Goal: Navigation & Orientation: Find specific page/section

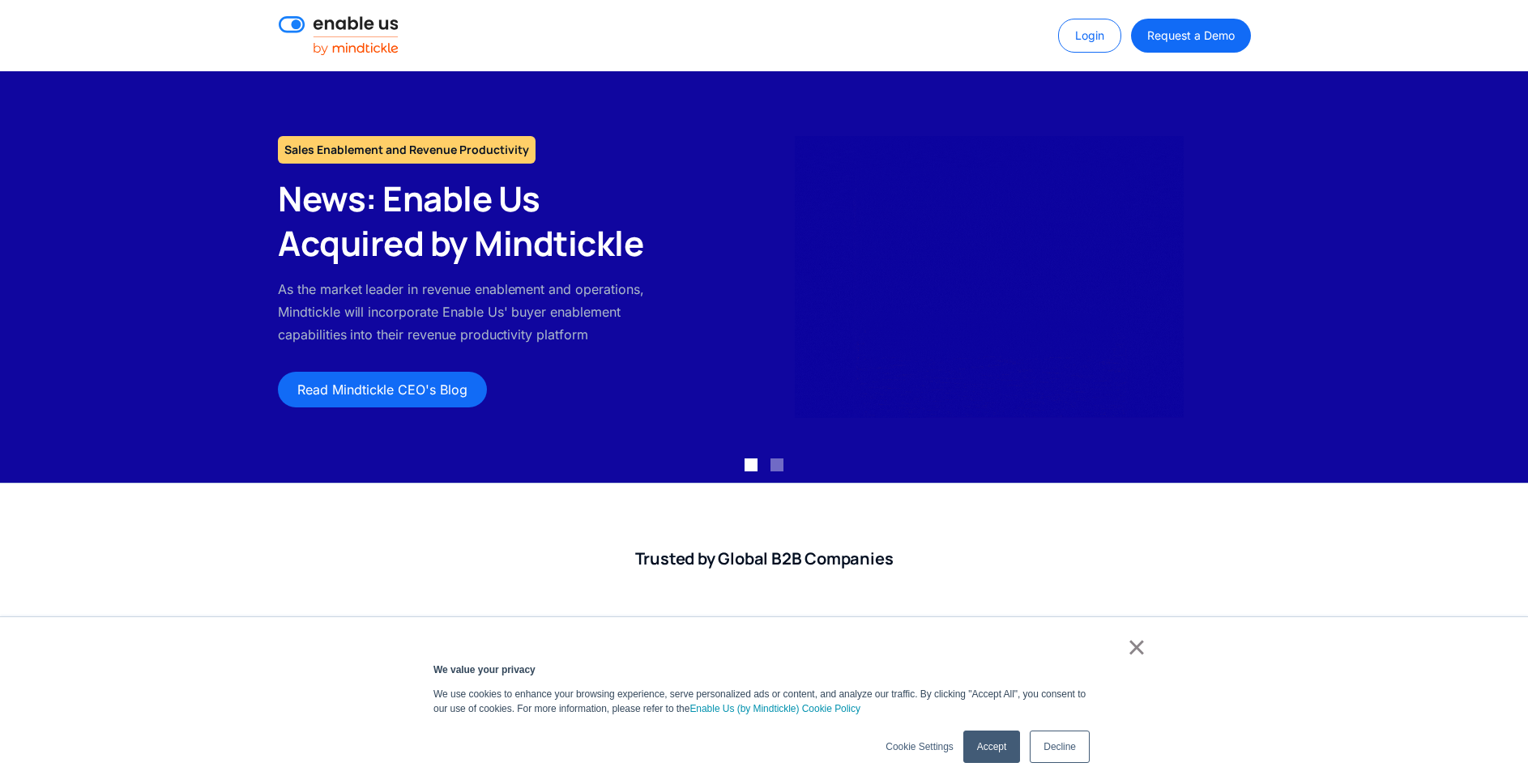
click at [1089, 24] on link "Login" at bounding box center [1090, 35] width 63 height 34
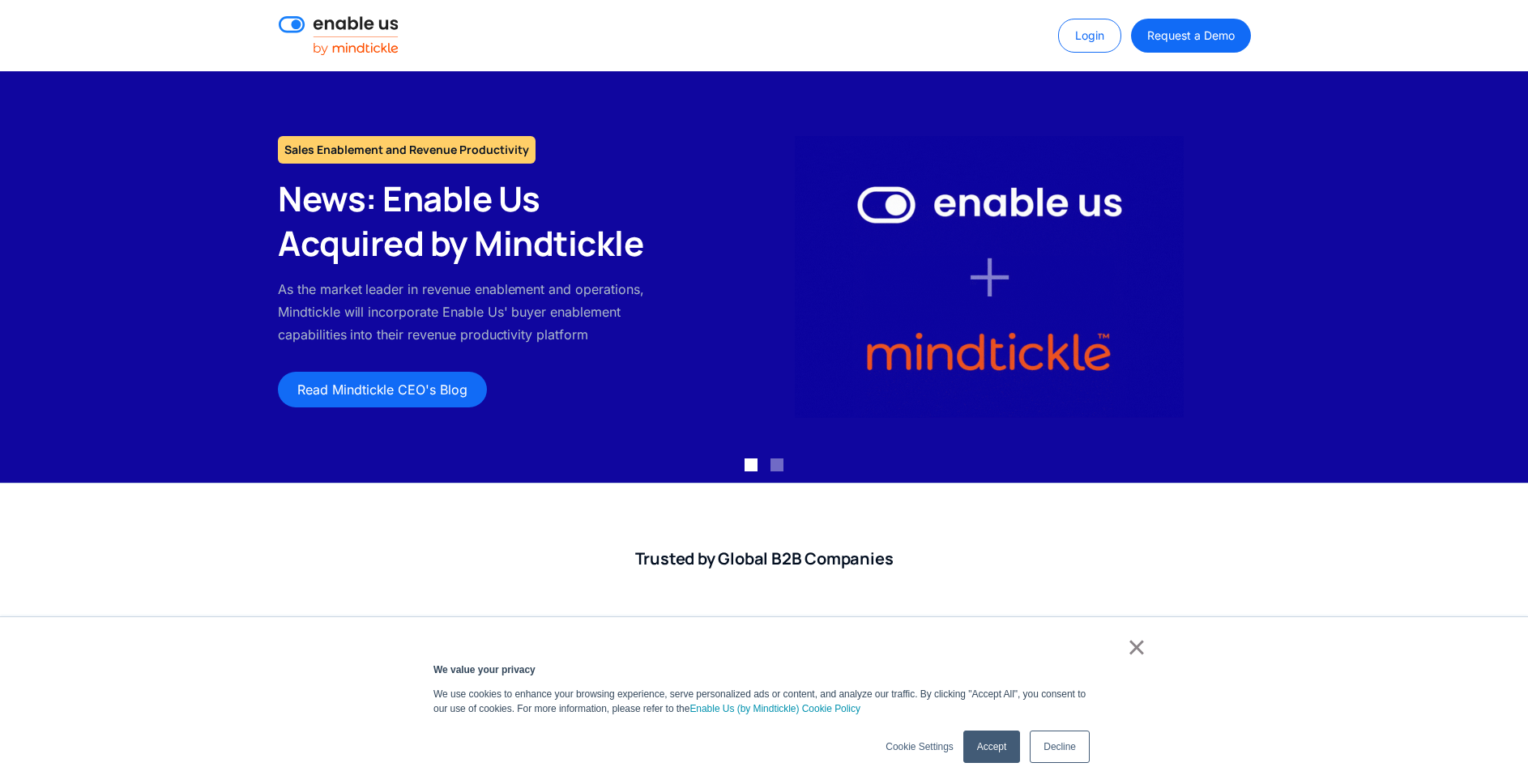
click at [1067, 42] on link "Login" at bounding box center [1090, 35] width 63 height 34
click at [1111, 39] on link "Login" at bounding box center [1092, 35] width 63 height 34
click at [1098, 50] on link "Login" at bounding box center [1092, 35] width 63 height 34
